Goal: Task Accomplishment & Management: Use online tool/utility

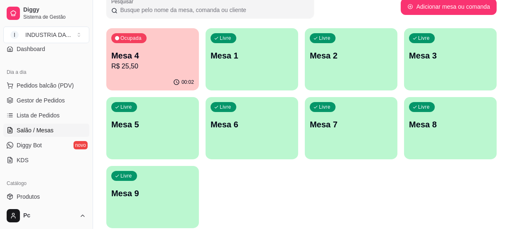
scroll to position [94, 0]
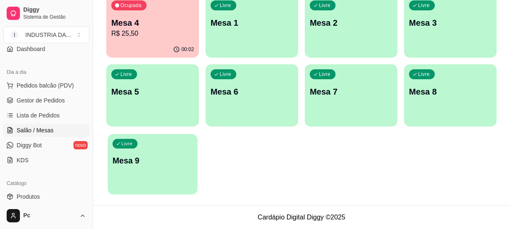
click at [155, 157] on p "Mesa 9" at bounding box center [152, 160] width 80 height 11
click at [131, 29] on p "R$ 25,50" at bounding box center [152, 34] width 83 height 10
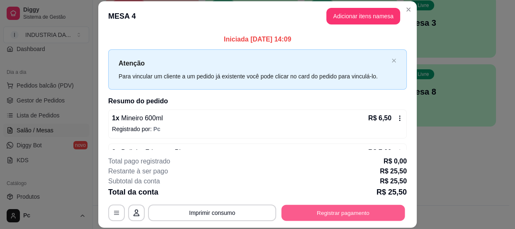
click at [320, 208] on button "Registrar pagamento" at bounding box center [344, 213] width 124 height 16
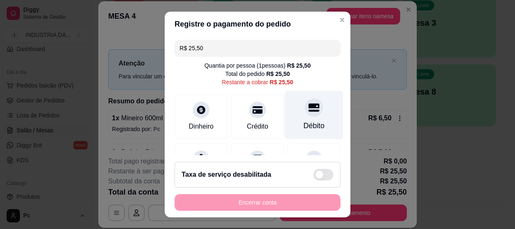
click at [317, 117] on div "Débito" at bounding box center [314, 114] width 59 height 49
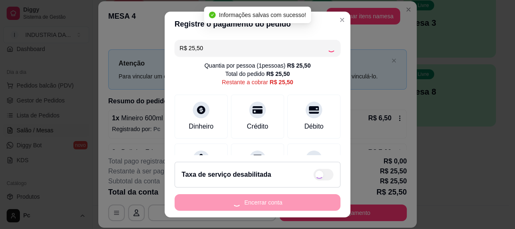
type input "R$ 0,00"
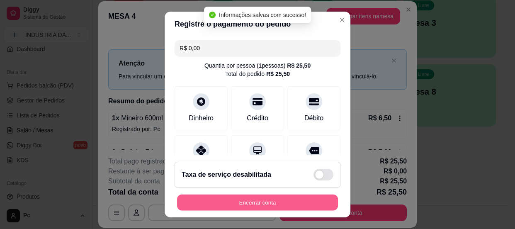
click at [282, 197] on button "Encerrar conta" at bounding box center [257, 203] width 161 height 16
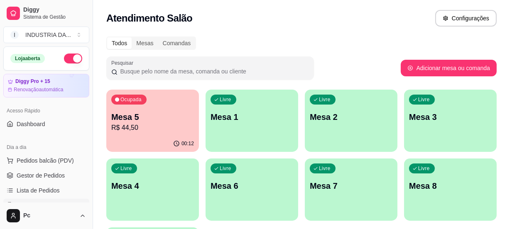
click at [166, 123] on p "R$ 44,50" at bounding box center [152, 128] width 83 height 10
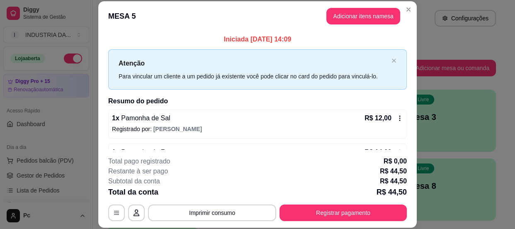
click at [398, 8] on header "MESA 5 Adicionar itens na mesa" at bounding box center [257, 16] width 319 height 30
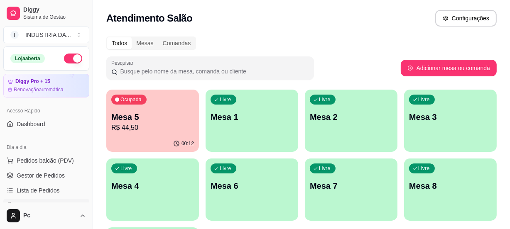
click at [155, 133] on div "Ocupada Mesa 5 R$ 44,50" at bounding box center [152, 113] width 93 height 46
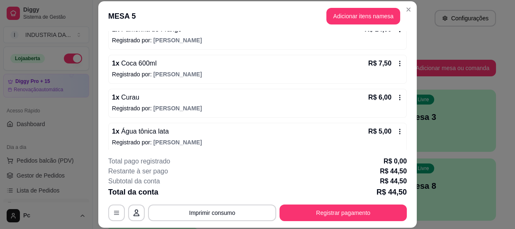
scroll to position [127, 0]
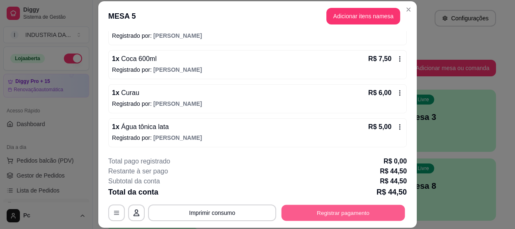
click at [318, 207] on button "Registrar pagamento" at bounding box center [344, 213] width 124 height 16
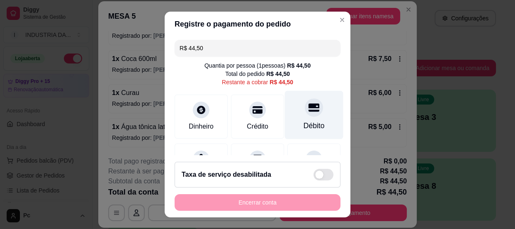
click at [312, 106] on div "Débito" at bounding box center [314, 114] width 59 height 49
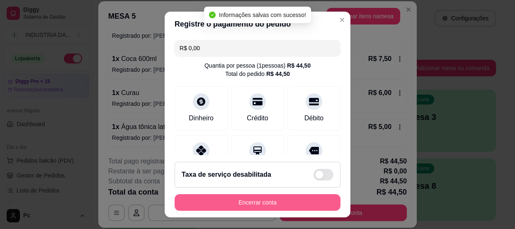
type input "R$ 0,00"
click at [294, 204] on button "Encerrar conta" at bounding box center [257, 203] width 161 height 16
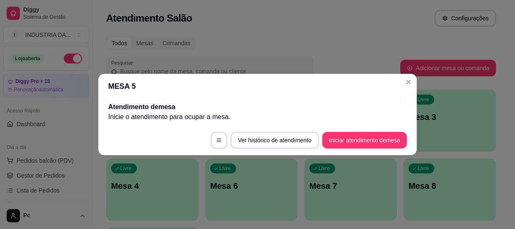
scroll to position [0, 0]
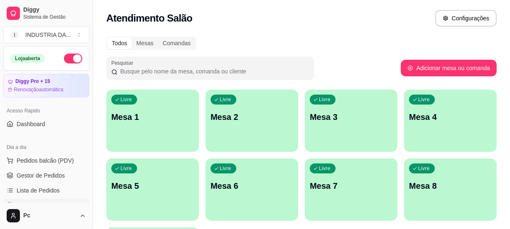
click at [415, 131] on div "Livre Mesa 4" at bounding box center [450, 116] width 93 height 52
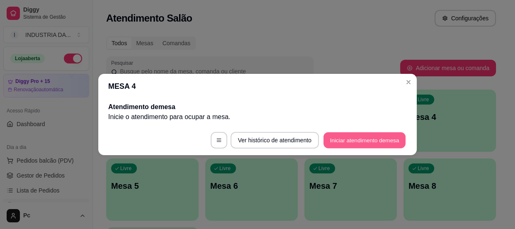
click at [338, 140] on button "Iniciar atendimento de mesa" at bounding box center [365, 140] width 82 height 16
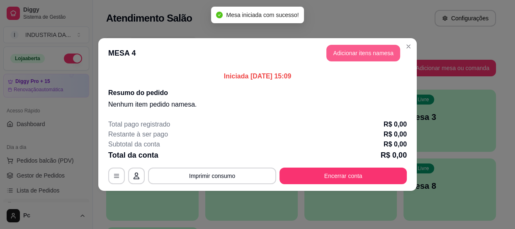
click at [358, 56] on button "Adicionar itens na mesa" at bounding box center [364, 53] width 74 height 17
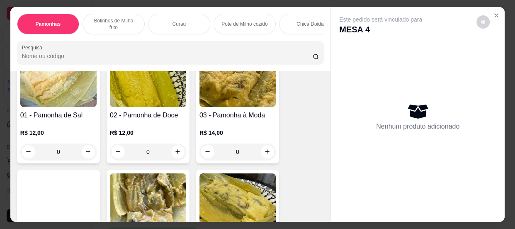
scroll to position [75, 0]
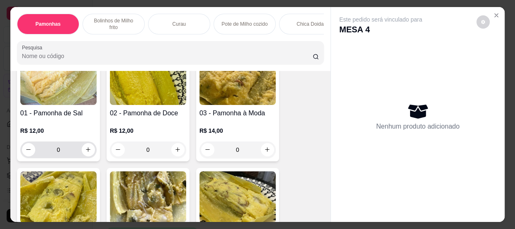
click at [54, 152] on input "0" at bounding box center [58, 150] width 46 height 17
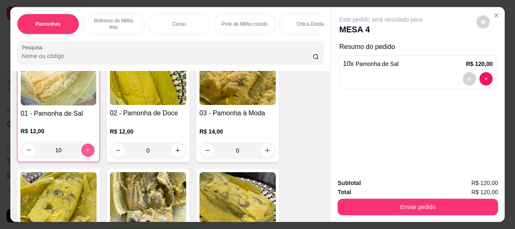
scroll to position [76, 0]
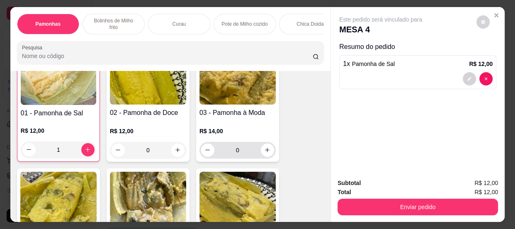
type input "1"
click at [239, 150] on input "0" at bounding box center [238, 150] width 46 height 17
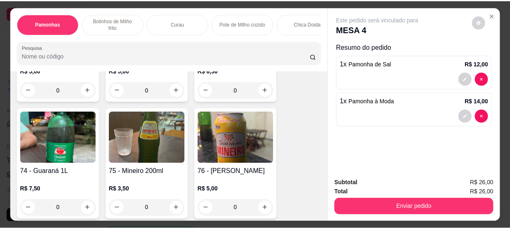
scroll to position [1811, 0]
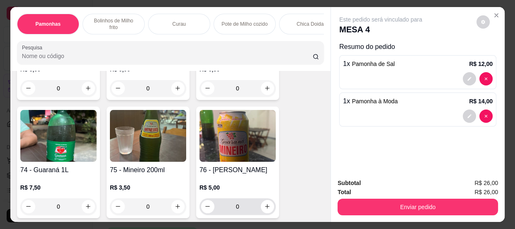
type input "1"
click at [239, 214] on input "0" at bounding box center [238, 206] width 46 height 17
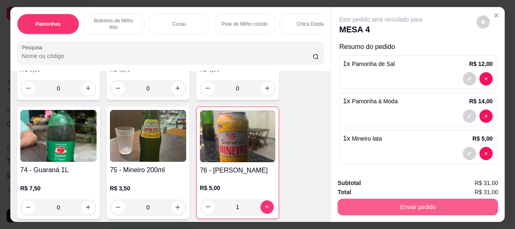
type input "1"
click at [360, 205] on button "Enviar pedido" at bounding box center [418, 207] width 156 height 16
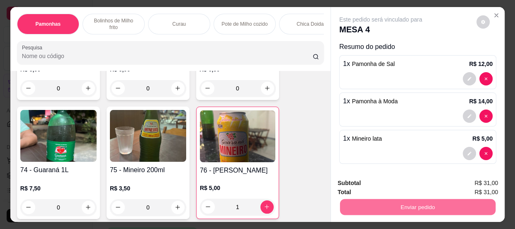
click at [476, 182] on button "Enviar pedido" at bounding box center [477, 184] width 47 height 16
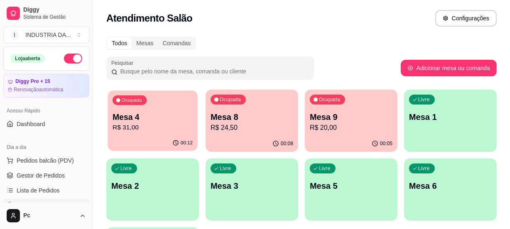
click at [136, 132] on p "R$ 31,00" at bounding box center [152, 128] width 80 height 10
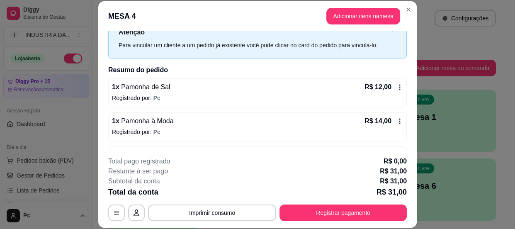
scroll to position [59, 0]
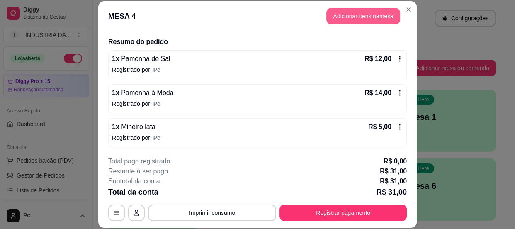
click at [354, 15] on button "Adicionar itens na mesa" at bounding box center [364, 16] width 74 height 17
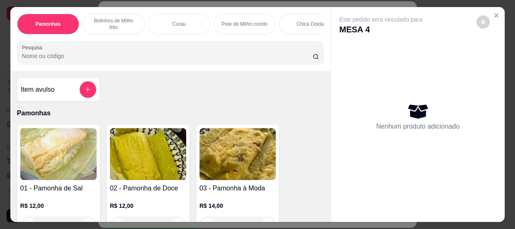
scroll to position [37, 0]
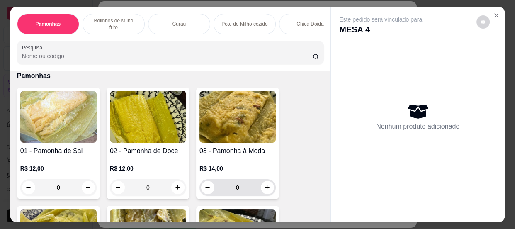
click at [254, 193] on input "0" at bounding box center [238, 187] width 46 height 17
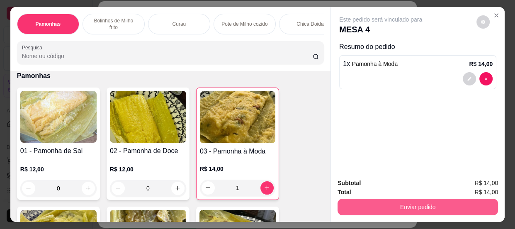
type input "1"
click at [433, 206] on button "Enviar pedido" at bounding box center [418, 207] width 161 height 17
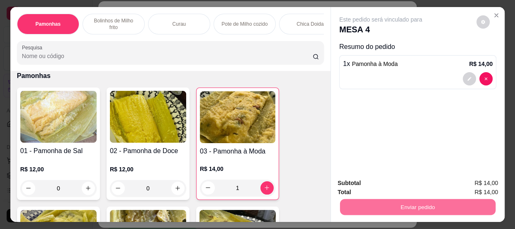
click at [461, 179] on button "Enviar pedido" at bounding box center [477, 184] width 47 height 16
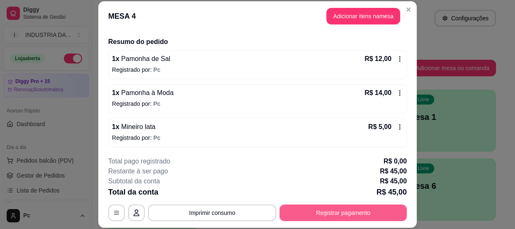
click at [335, 214] on button "Registrar pagamento" at bounding box center [343, 213] width 127 height 17
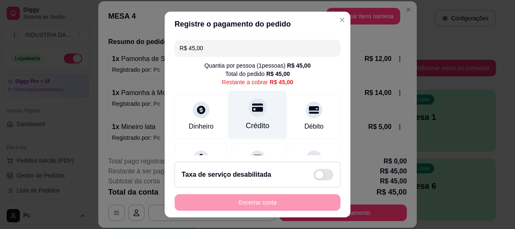
click at [252, 112] on div at bounding box center [258, 107] width 18 height 18
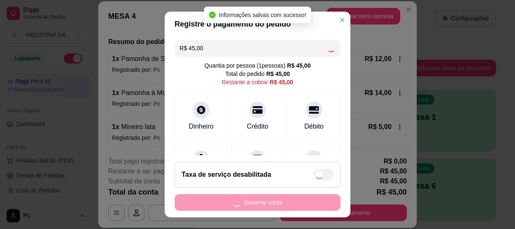
type input "R$ 0,00"
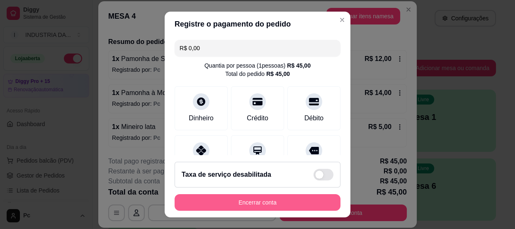
click at [275, 200] on button "Encerrar conta" at bounding box center [258, 202] width 166 height 17
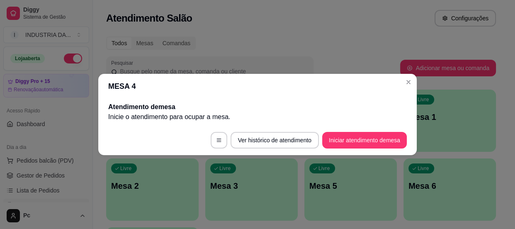
scroll to position [0, 0]
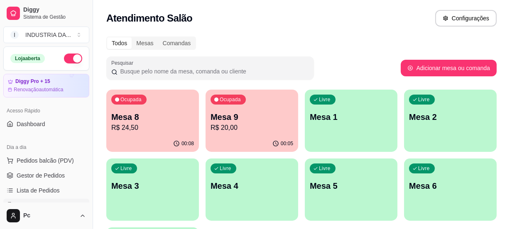
click at [234, 129] on p "R$ 20,00" at bounding box center [251, 128] width 83 height 10
click at [447, 177] on div "Livre Mesa 8" at bounding box center [450, 185] width 93 height 52
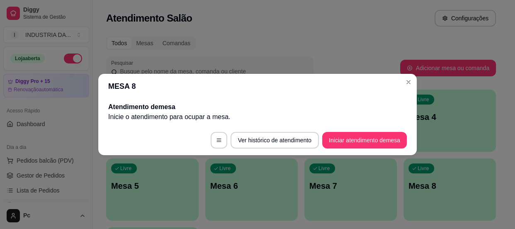
click at [363, 145] on button "Iniciar atendimento de mesa" at bounding box center [364, 140] width 85 height 17
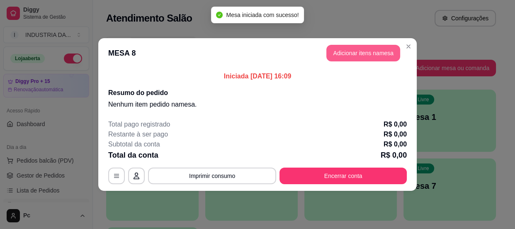
click at [362, 51] on button "Adicionar itens na mesa" at bounding box center [364, 53] width 74 height 17
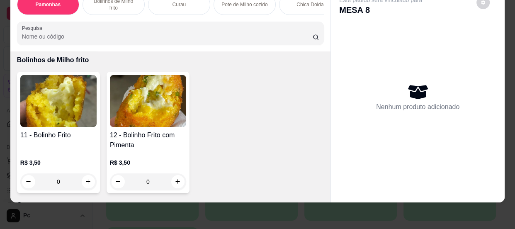
scroll to position [528, 0]
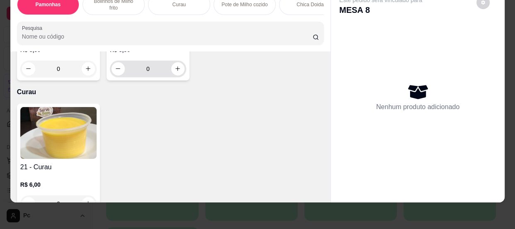
click at [162, 66] on input "0" at bounding box center [148, 69] width 46 height 17
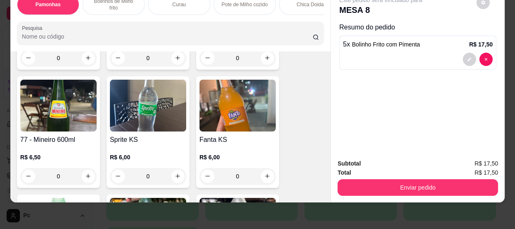
scroll to position [2000, 0]
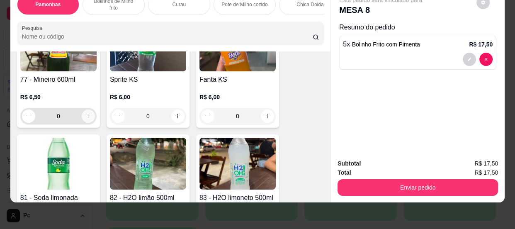
type input "5"
click at [85, 116] on icon "increase-product-quantity" at bounding box center [88, 116] width 6 height 6
type input "1"
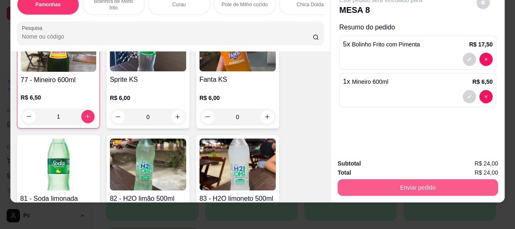
click at [390, 185] on button "Enviar pedido" at bounding box center [418, 187] width 161 height 17
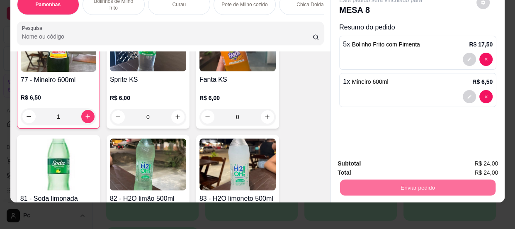
click at [475, 164] on button "Enviar pedido" at bounding box center [477, 161] width 46 height 15
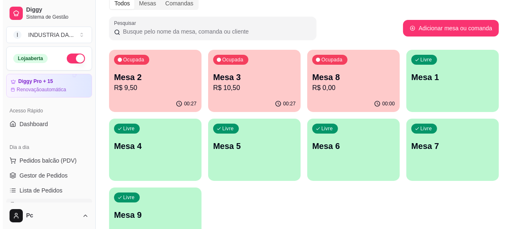
scroll to position [94, 0]
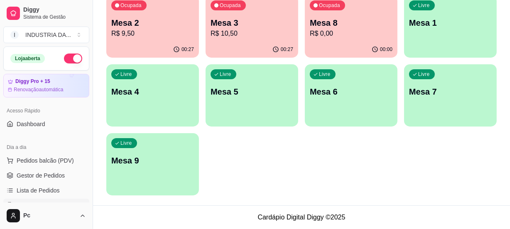
click at [162, 161] on p "Mesa 9" at bounding box center [152, 161] width 83 height 12
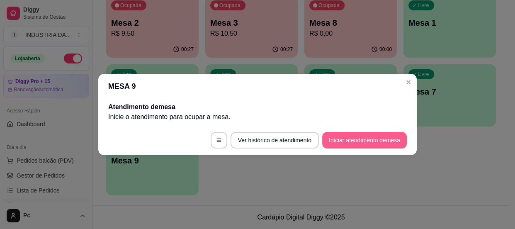
click at [349, 139] on button "Iniciar atendimento de mesa" at bounding box center [364, 140] width 85 height 17
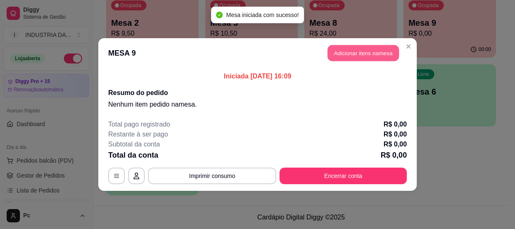
click at [366, 49] on button "Adicionar itens na mesa" at bounding box center [363, 53] width 71 height 16
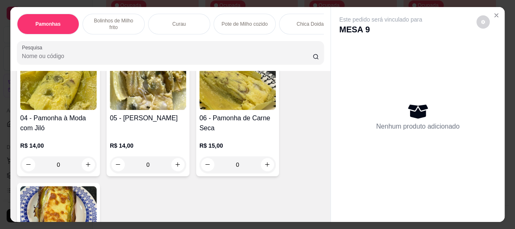
scroll to position [339, 0]
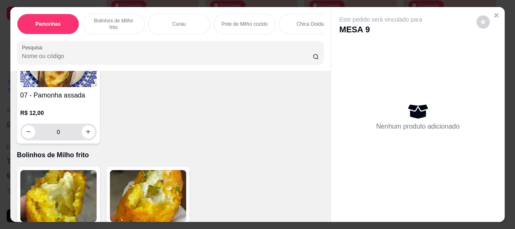
click at [65, 136] on input "0" at bounding box center [58, 132] width 46 height 17
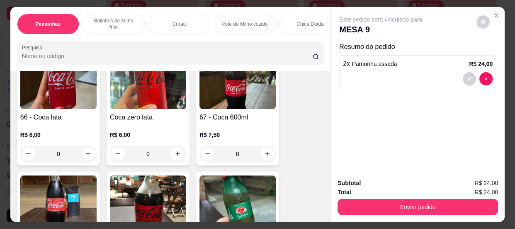
scroll to position [1622, 0]
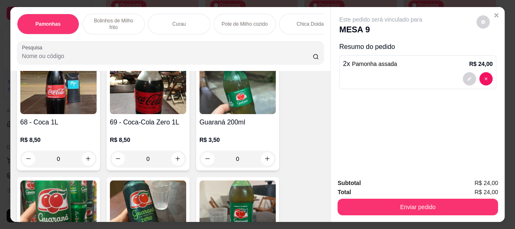
type input "2"
click at [66, 162] on input "0" at bounding box center [58, 159] width 46 height 17
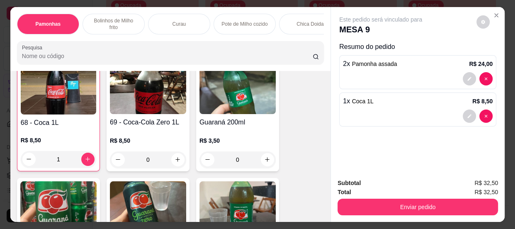
scroll to position [1623, 0]
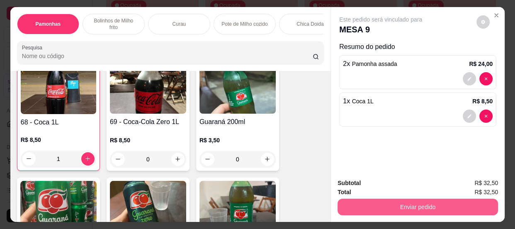
type input "1"
click at [403, 203] on button "Enviar pedido" at bounding box center [418, 207] width 161 height 17
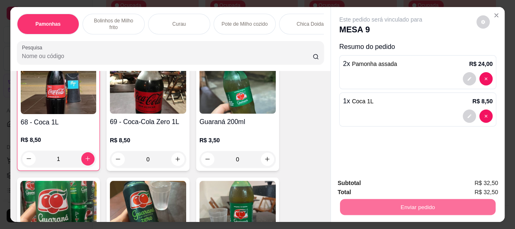
click at [474, 181] on button "Enviar pedido" at bounding box center [477, 184] width 47 height 16
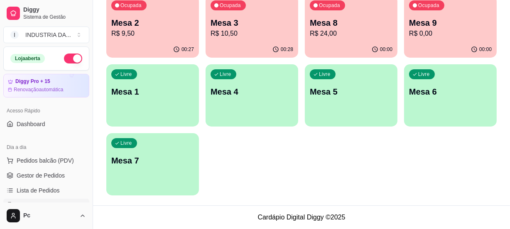
click at [460, 78] on div "Livre Mesa 6" at bounding box center [450, 90] width 93 height 52
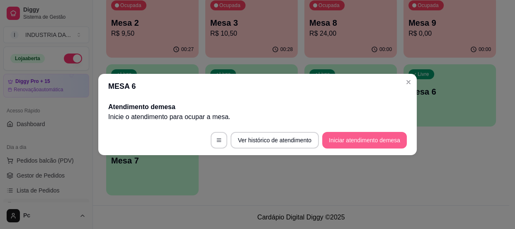
click at [353, 138] on button "Iniciar atendimento de mesa" at bounding box center [364, 140] width 85 height 17
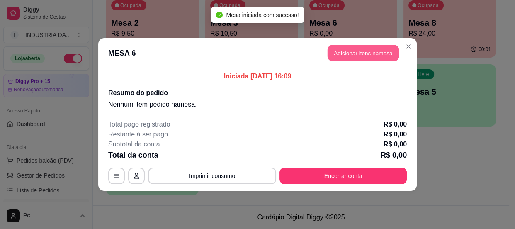
click at [359, 49] on button "Adicionar itens na mesa" at bounding box center [363, 53] width 71 height 16
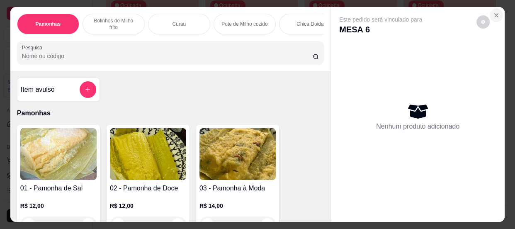
click at [494, 12] on icon "Close" at bounding box center [496, 15] width 7 height 7
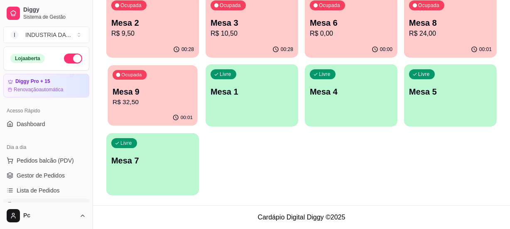
click at [164, 98] on p "R$ 32,50" at bounding box center [152, 103] width 80 height 10
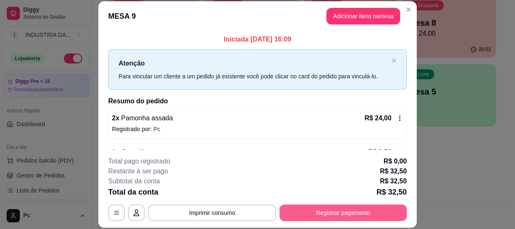
click at [302, 206] on button "Registrar pagamento" at bounding box center [343, 213] width 127 height 17
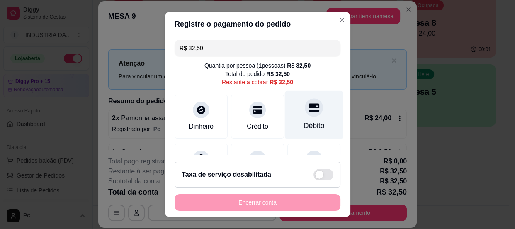
click at [309, 110] on icon at bounding box center [314, 107] width 11 height 8
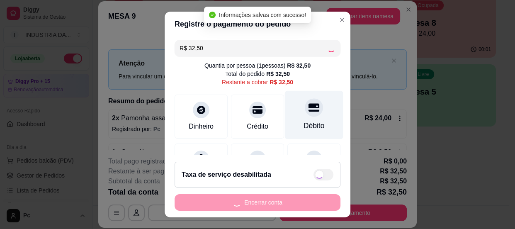
type input "R$ 0,00"
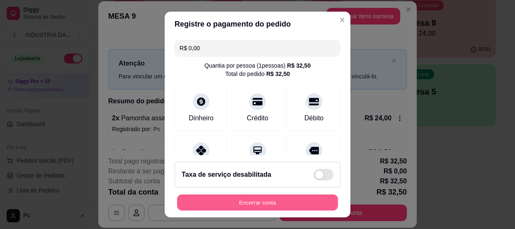
click at [317, 204] on button "Encerrar conta" at bounding box center [257, 203] width 161 height 16
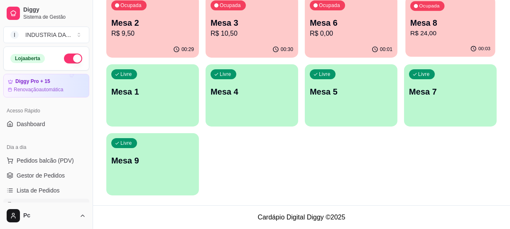
click at [428, 43] on div "00:03" at bounding box center [450, 49] width 90 height 16
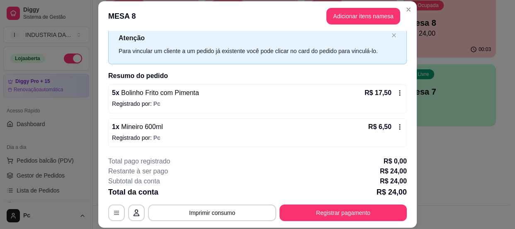
scroll to position [25, 0]
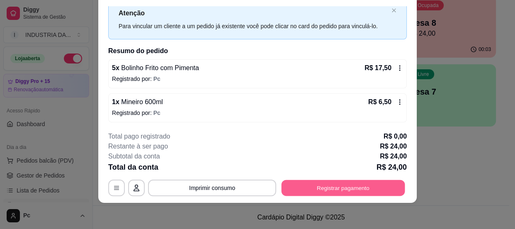
click at [320, 186] on button "Registrar pagamento" at bounding box center [344, 188] width 124 height 16
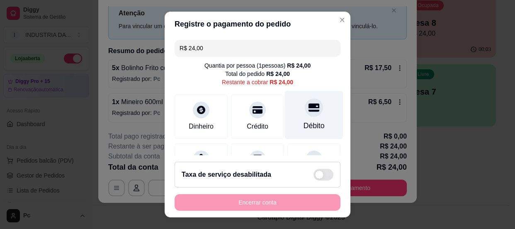
click at [309, 110] on div at bounding box center [314, 107] width 18 height 18
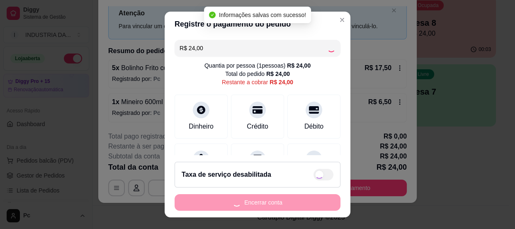
type input "R$ 0,00"
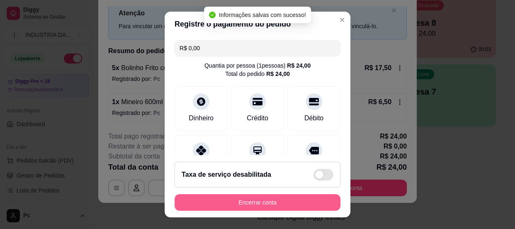
click at [269, 203] on button "Encerrar conta" at bounding box center [258, 202] width 166 height 17
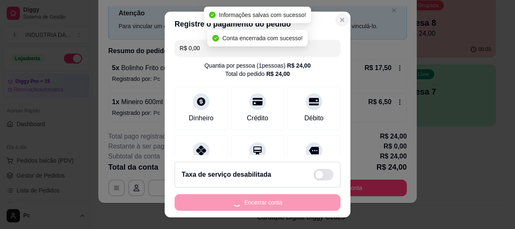
scroll to position [0, 0]
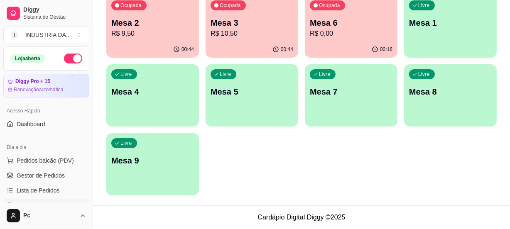
click at [134, 35] on p "R$ 9,50" at bounding box center [152, 34] width 83 height 10
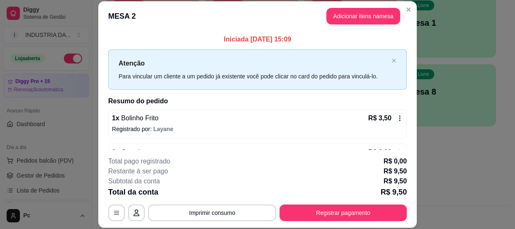
scroll to position [25, 0]
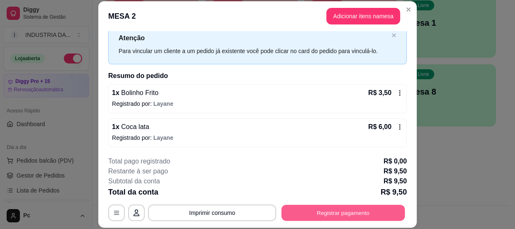
click at [367, 210] on button "Registrar pagamento" at bounding box center [344, 213] width 124 height 16
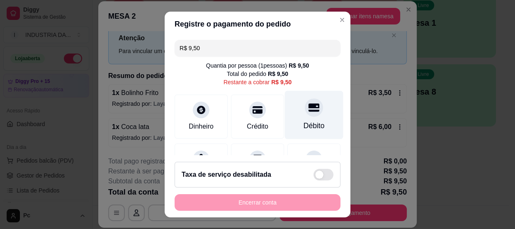
click at [305, 113] on div at bounding box center [314, 107] width 18 height 18
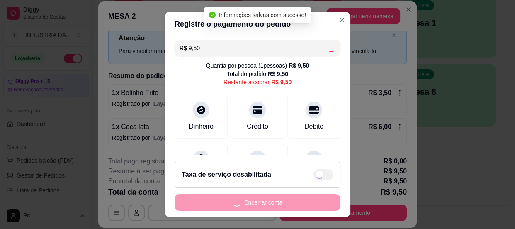
type input "R$ 0,00"
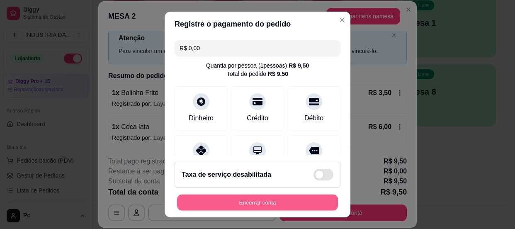
click at [292, 203] on button "Encerrar conta" at bounding box center [257, 203] width 161 height 16
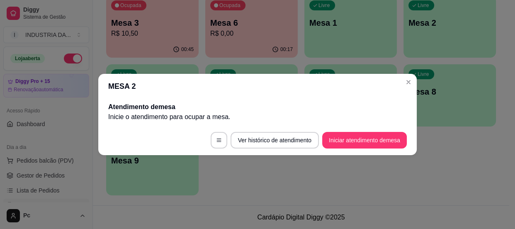
scroll to position [0, 0]
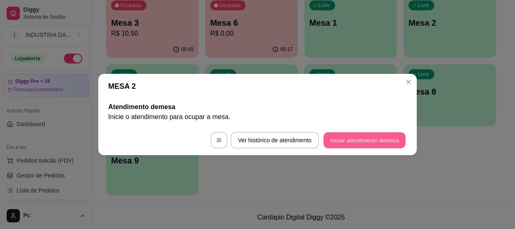
click at [366, 137] on button "Iniciar atendimento de mesa" at bounding box center [365, 140] width 82 height 16
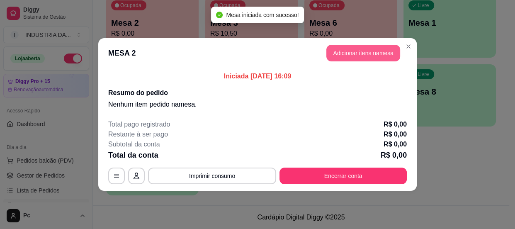
click at [355, 49] on button "Adicionar itens na mesa" at bounding box center [364, 53] width 74 height 17
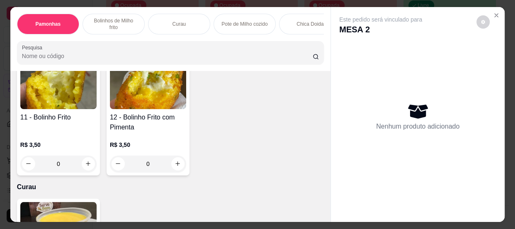
scroll to position [528, 0]
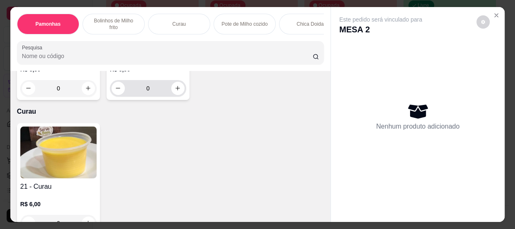
click at [153, 91] on input "0" at bounding box center [148, 88] width 46 height 17
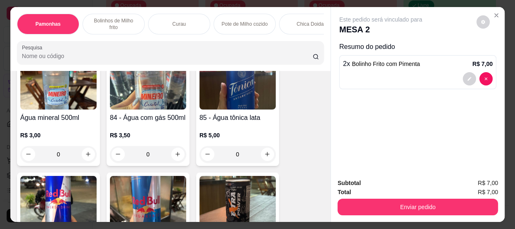
scroll to position [2264, 0]
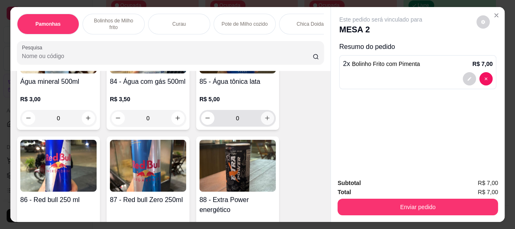
type input "2"
click at [265, 117] on icon "increase-product-quantity" at bounding box center [267, 118] width 6 height 6
type input "1"
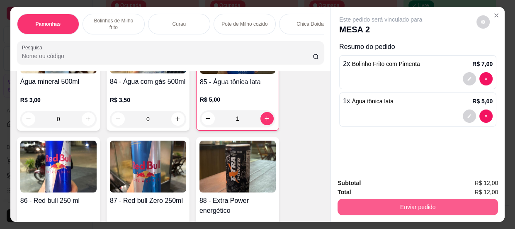
click at [372, 205] on button "Enviar pedido" at bounding box center [418, 207] width 161 height 17
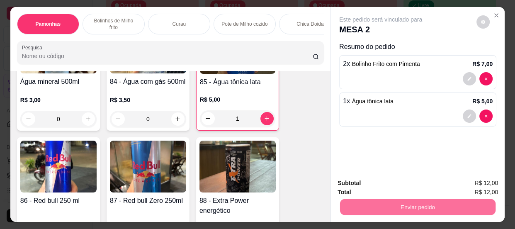
click at [476, 186] on button "Enviar pedido" at bounding box center [477, 183] width 46 height 15
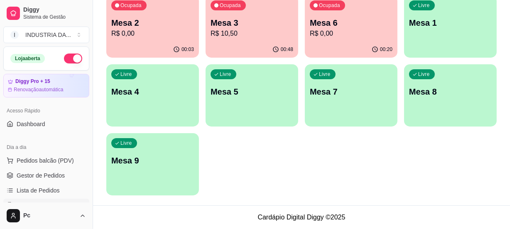
click at [149, 95] on p "Mesa 4" at bounding box center [152, 92] width 83 height 12
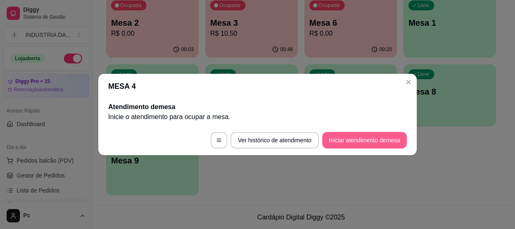
click at [366, 142] on button "Iniciar atendimento de mesa" at bounding box center [364, 140] width 85 height 17
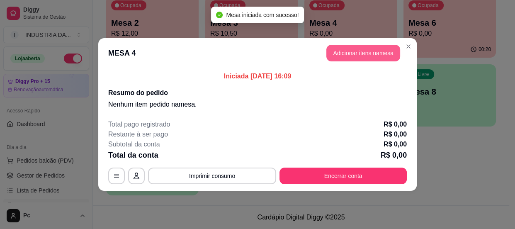
click at [373, 52] on button "Adicionar itens na mesa" at bounding box center [364, 53] width 74 height 17
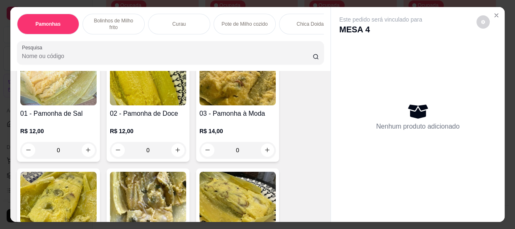
scroll to position [75, 0]
click at [155, 149] on input "0" at bounding box center [148, 150] width 46 height 17
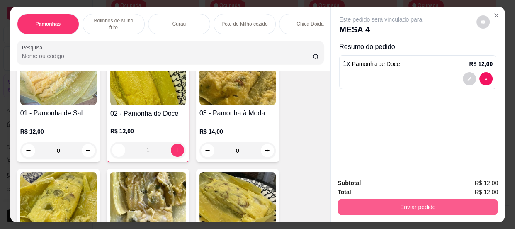
type input "1"
click at [425, 197] on div "Enviar pedido" at bounding box center [418, 206] width 161 height 19
click at [444, 200] on button "Enviar pedido" at bounding box center [418, 207] width 161 height 17
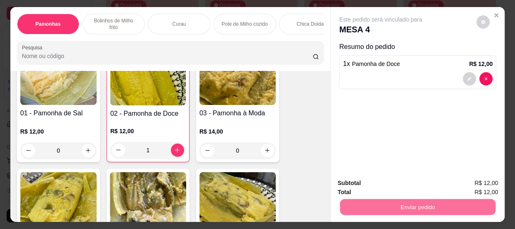
click at [468, 181] on button "Enviar pedido" at bounding box center [477, 184] width 47 height 16
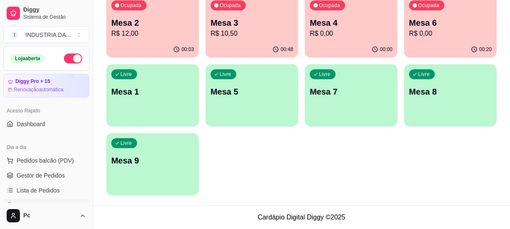
click at [228, 18] on p "Mesa 3" at bounding box center [251, 23] width 83 height 12
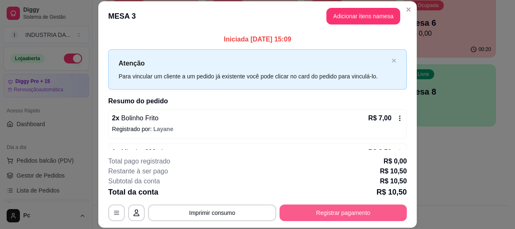
click at [333, 220] on button "Registrar pagamento" at bounding box center [343, 213] width 127 height 17
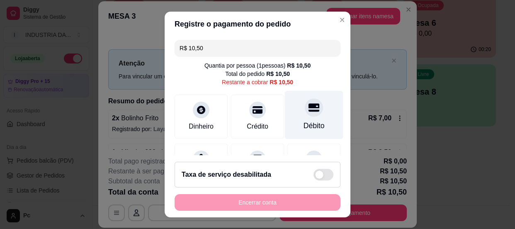
click at [309, 107] on icon at bounding box center [314, 107] width 11 height 8
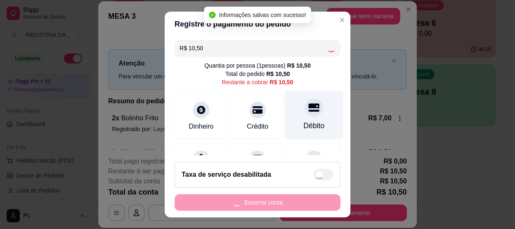
type input "R$ 0,00"
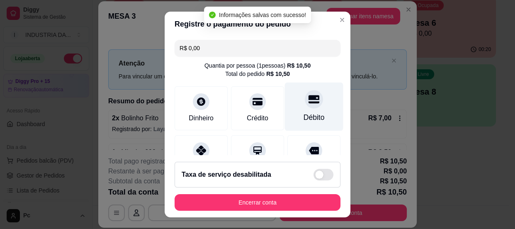
click at [311, 97] on div "Débito" at bounding box center [314, 106] width 59 height 49
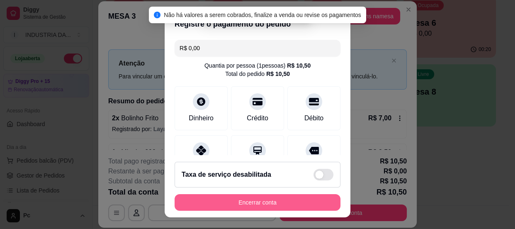
click at [301, 195] on button "Encerrar conta" at bounding box center [258, 202] width 166 height 17
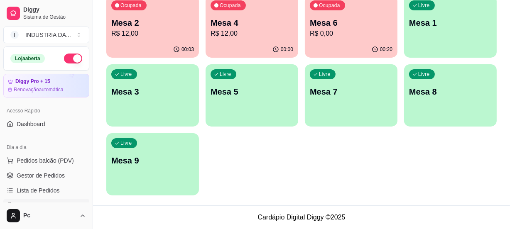
click at [324, 27] on p "Mesa 6" at bounding box center [351, 23] width 83 height 12
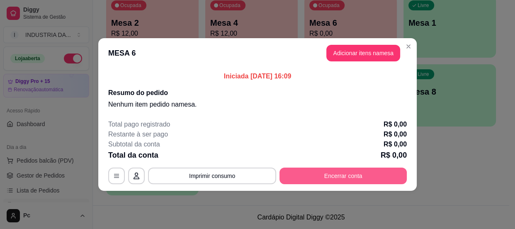
click at [328, 178] on button "Encerrar conta" at bounding box center [343, 176] width 127 height 17
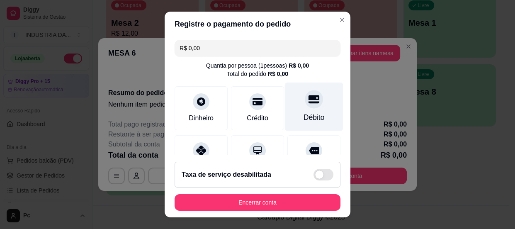
click at [293, 107] on div "Débito" at bounding box center [314, 106] width 59 height 49
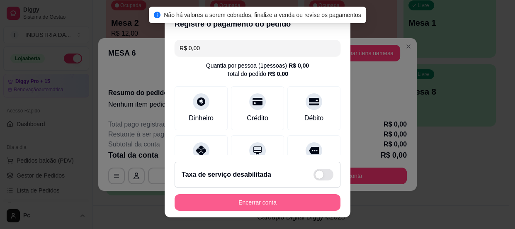
click at [290, 198] on button "Encerrar conta" at bounding box center [258, 202] width 166 height 17
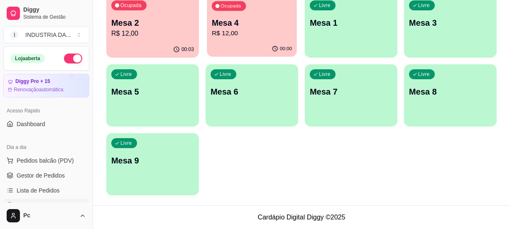
click at [252, 21] on p "Mesa 4" at bounding box center [252, 22] width 80 height 11
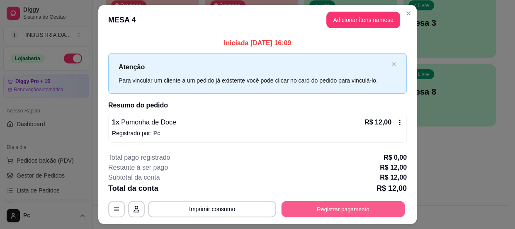
click at [327, 207] on button "Registrar pagamento" at bounding box center [344, 209] width 124 height 16
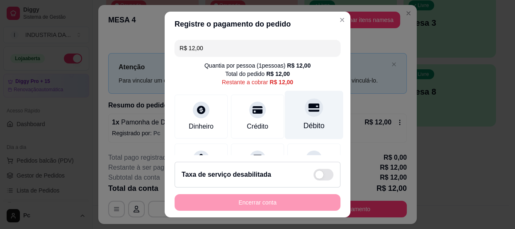
click at [309, 107] on icon at bounding box center [314, 107] width 11 height 8
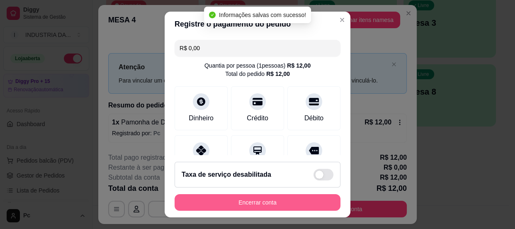
type input "R$ 0,00"
click at [254, 199] on button "Encerrar conta" at bounding box center [258, 202] width 166 height 17
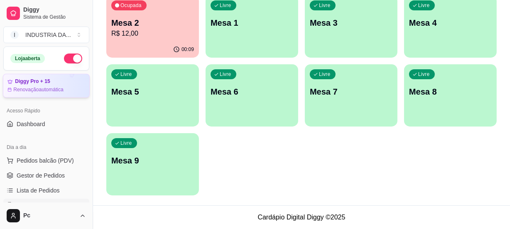
click at [48, 86] on article "Renovação automática" at bounding box center [38, 89] width 50 height 7
click at [144, 22] on p "Mesa 2" at bounding box center [152, 23] width 83 height 12
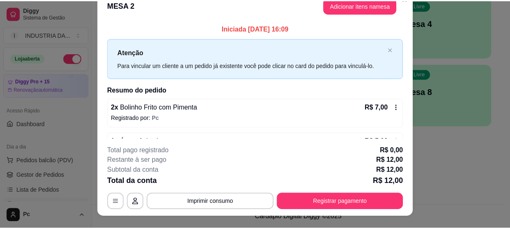
scroll to position [0, 0]
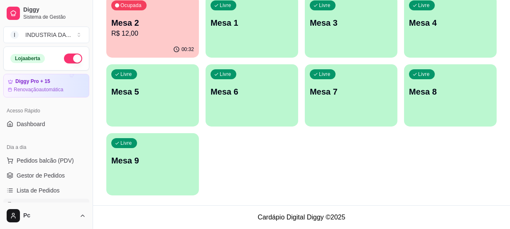
click at [161, 32] on p "R$ 12,00" at bounding box center [152, 34] width 83 height 10
click at [165, 24] on p "Mesa 2" at bounding box center [152, 23] width 83 height 12
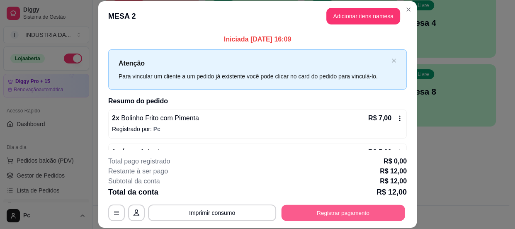
click at [331, 215] on button "Registrar pagamento" at bounding box center [344, 213] width 124 height 16
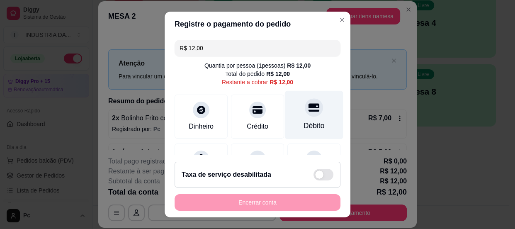
click at [309, 109] on icon at bounding box center [314, 107] width 11 height 8
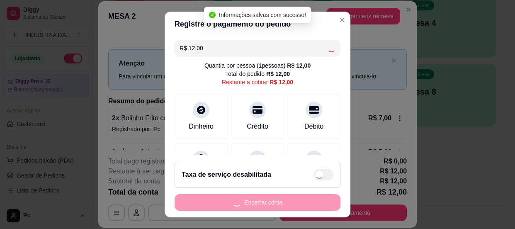
type input "R$ 0,00"
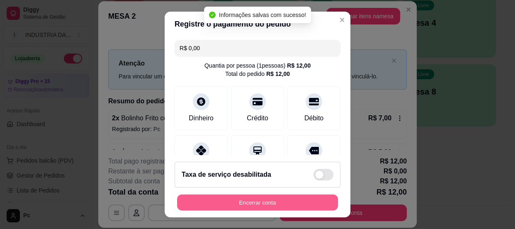
click at [264, 203] on button "Encerrar conta" at bounding box center [257, 203] width 161 height 16
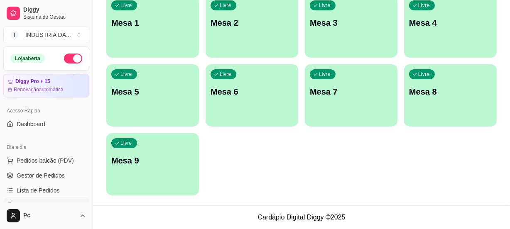
click at [154, 94] on p "Mesa 5" at bounding box center [152, 92] width 83 height 12
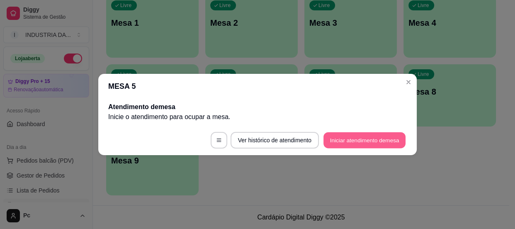
click at [348, 137] on button "Iniciar atendimento de mesa" at bounding box center [365, 140] width 82 height 16
